Goal: Transaction & Acquisition: Book appointment/travel/reservation

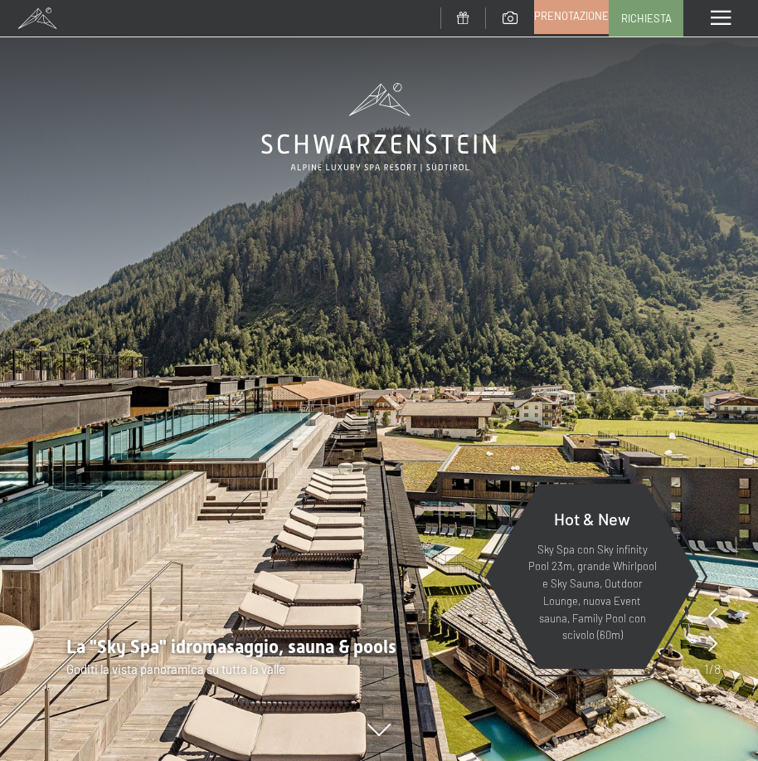
click at [572, 27] on link "Prenotazione" at bounding box center [571, 15] width 73 height 35
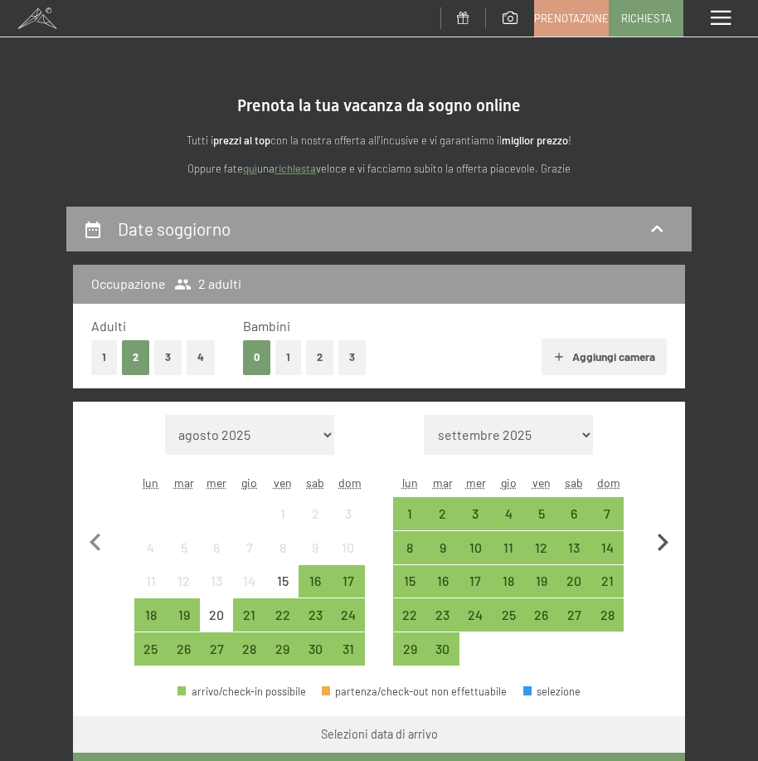
click at [656, 543] on icon "button" at bounding box center [662, 542] width 35 height 35
select select "2025-09-01"
select select "2025-10-01"
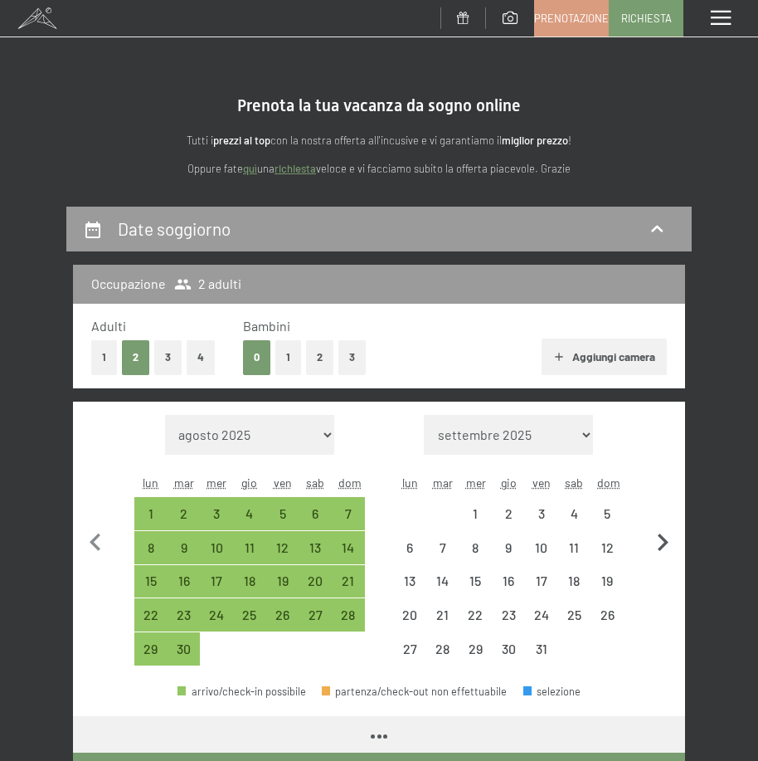
click at [658, 543] on icon "button" at bounding box center [662, 542] width 35 height 35
select select "2025-10-01"
select select "2025-11-01"
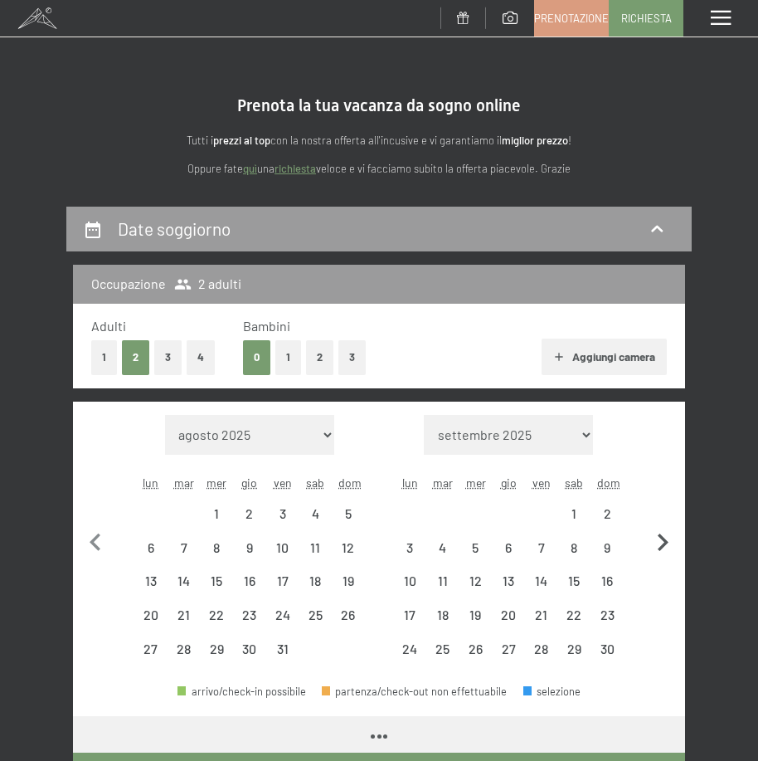
select select "2025-10-01"
select select "2025-11-01"
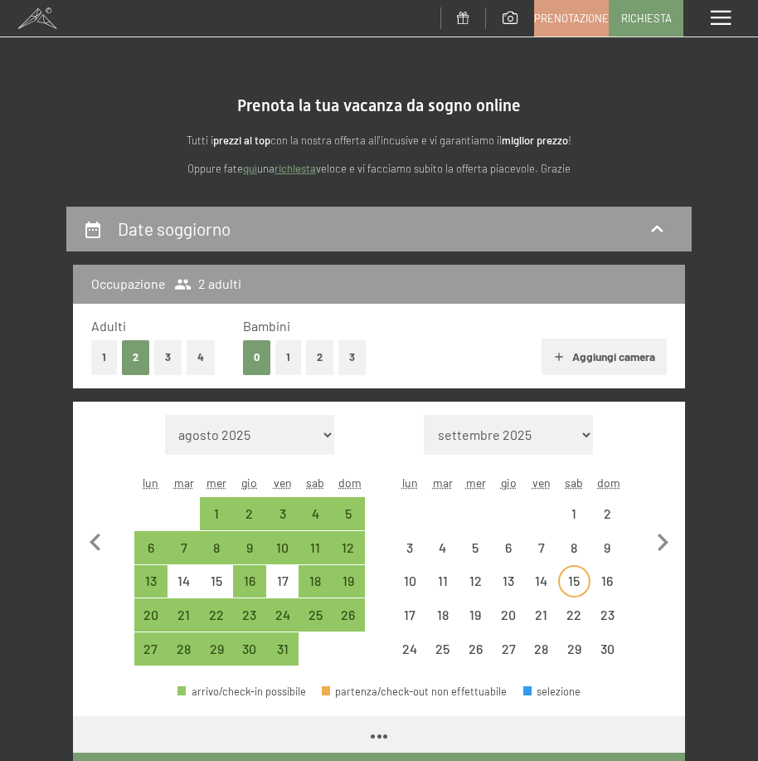
select select "2025-10-01"
select select "2025-11-01"
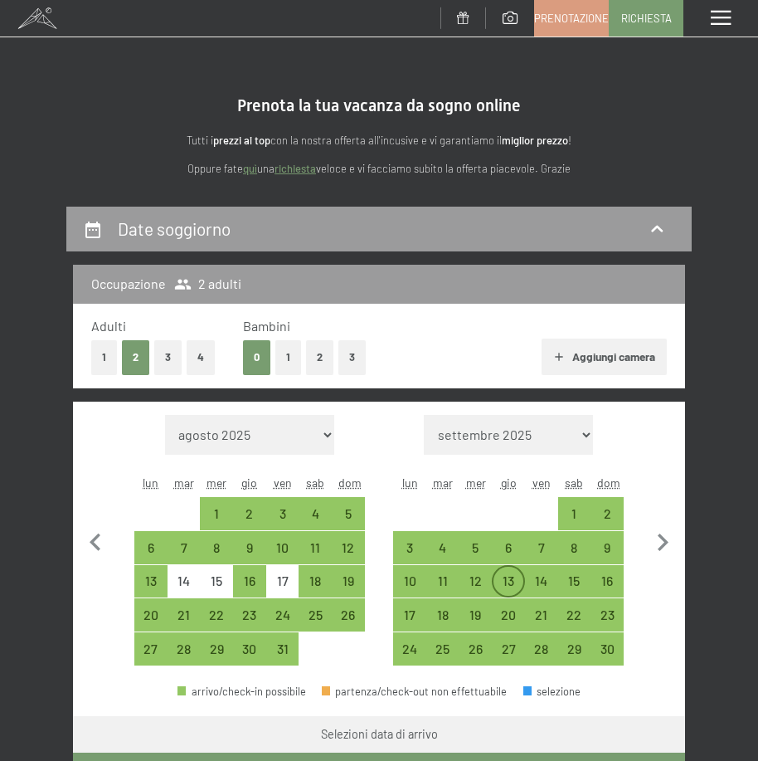
click at [518, 579] on div "13" at bounding box center [509, 589] width 30 height 30
select select "2025-10-01"
select select "2025-11-01"
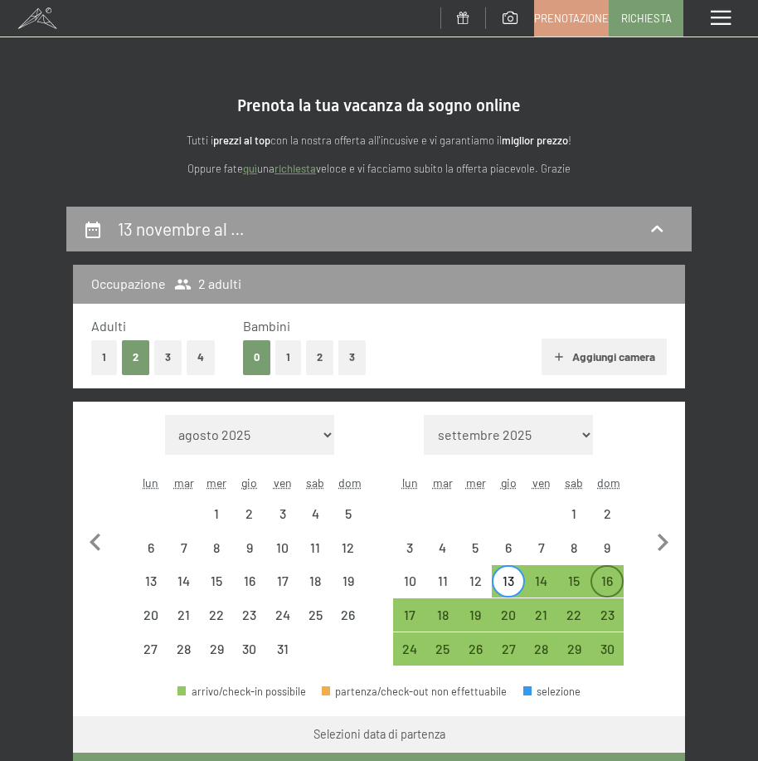
click at [609, 580] on div "16" at bounding box center [607, 589] width 30 height 30
select select "2025-10-01"
select select "2025-11-01"
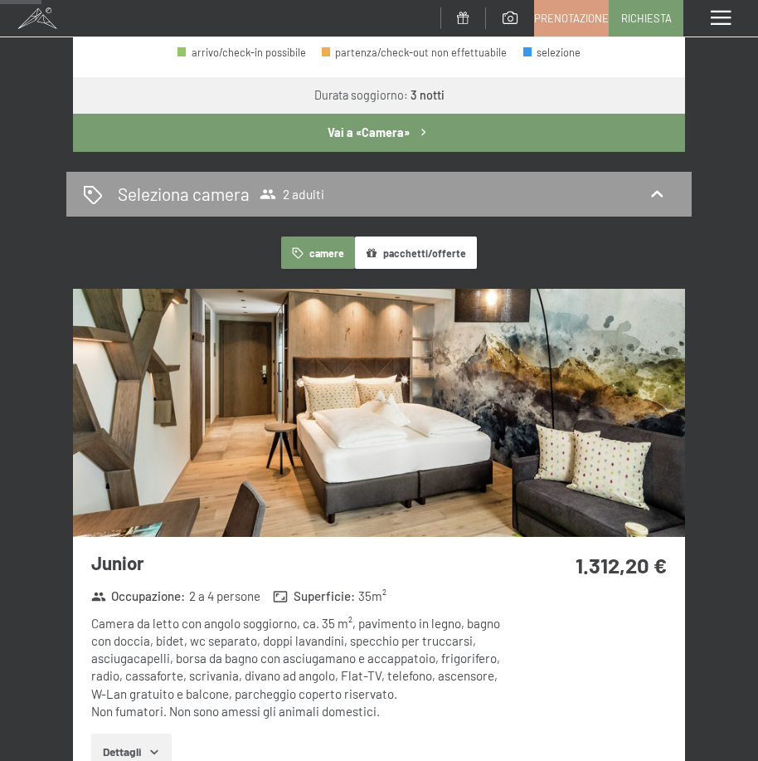
scroll to position [664, 0]
